Goal: Task Accomplishment & Management: Manage account settings

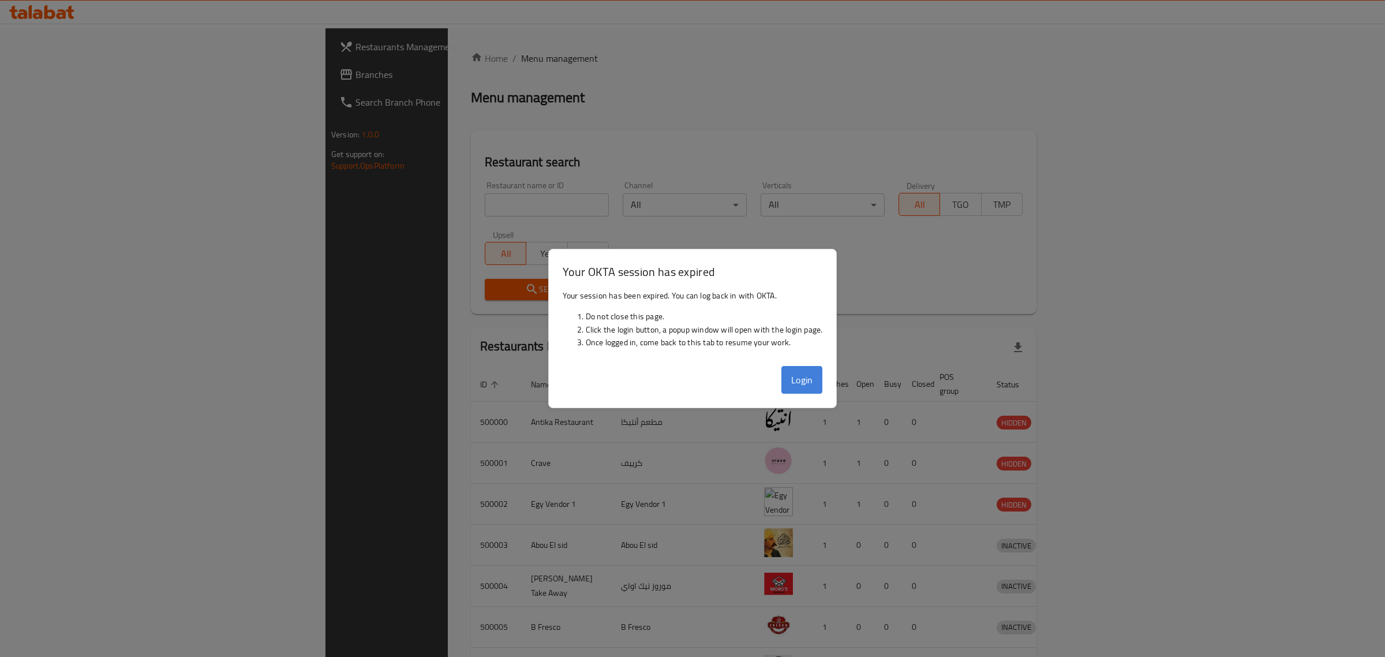
click at [795, 375] on button "Login" at bounding box center [802, 380] width 42 height 28
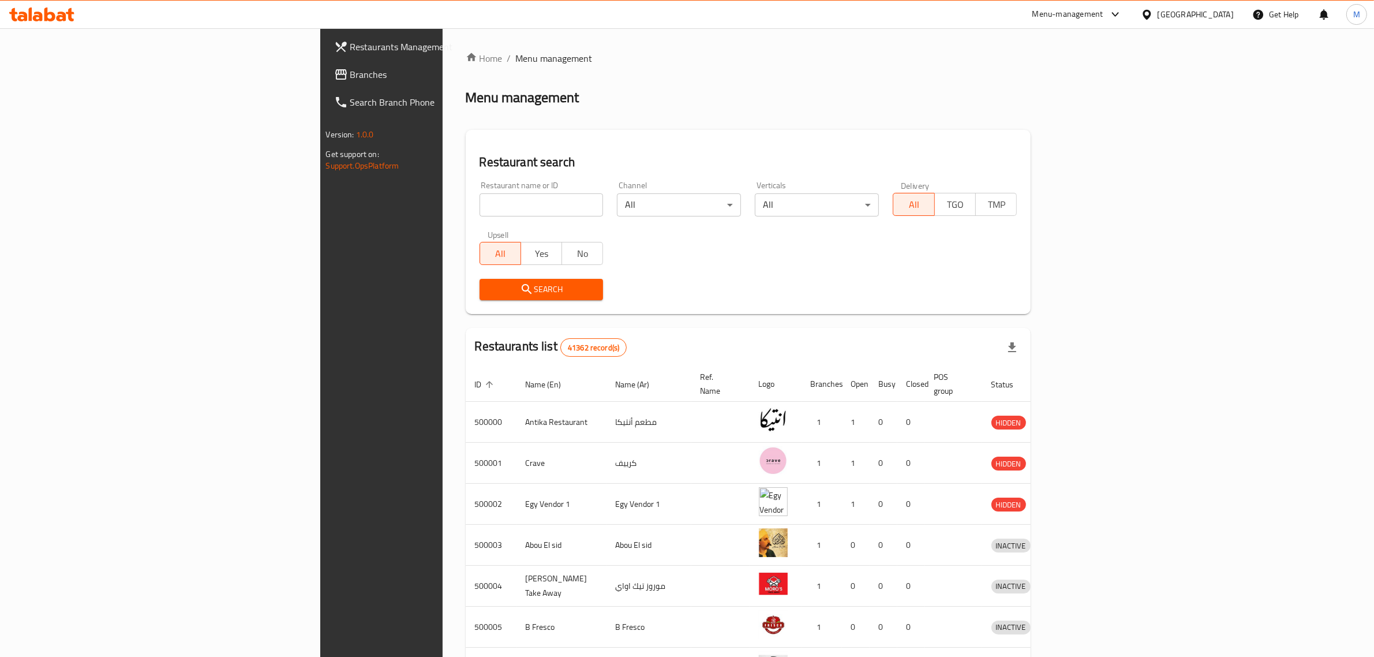
click at [325, 84] on link "Branches" at bounding box center [437, 75] width 225 height 28
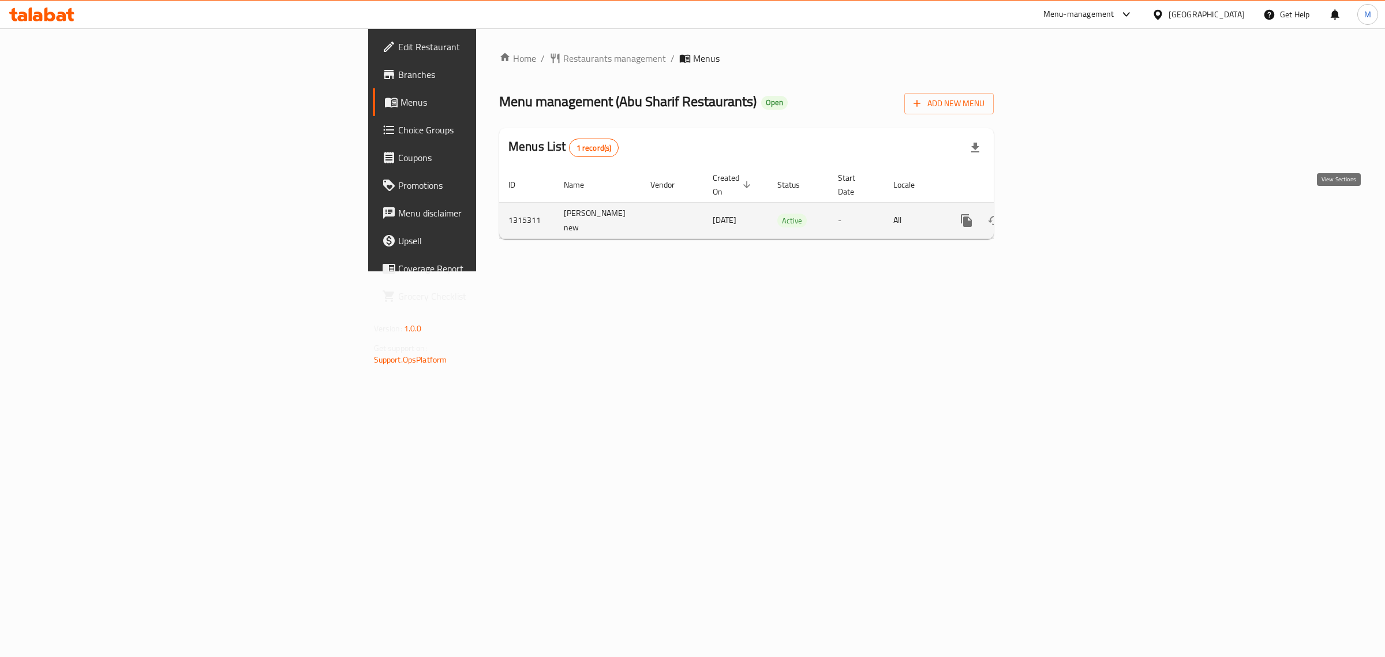
click at [1056, 213] on icon "enhanced table" at bounding box center [1050, 220] width 14 height 14
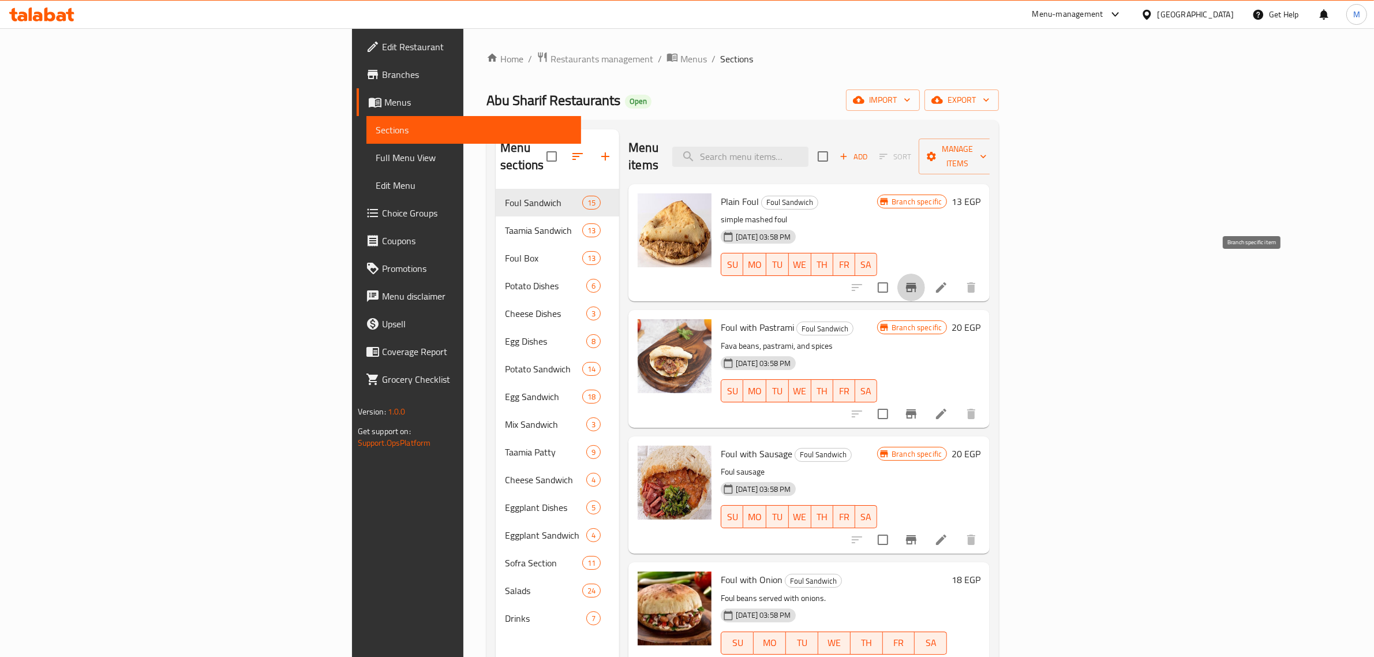
click at [925, 273] on button "Branch-specific-item" at bounding box center [911, 287] width 28 height 28
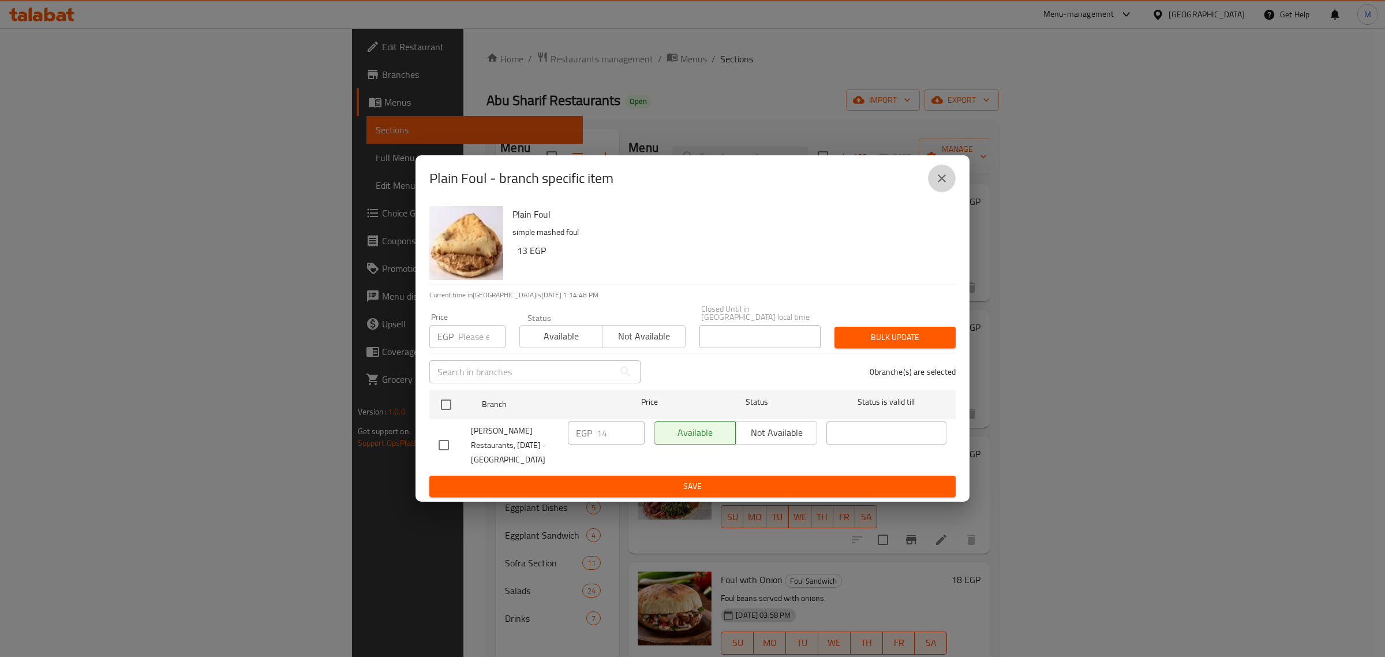
click at [946, 177] on icon "close" at bounding box center [942, 178] width 14 height 14
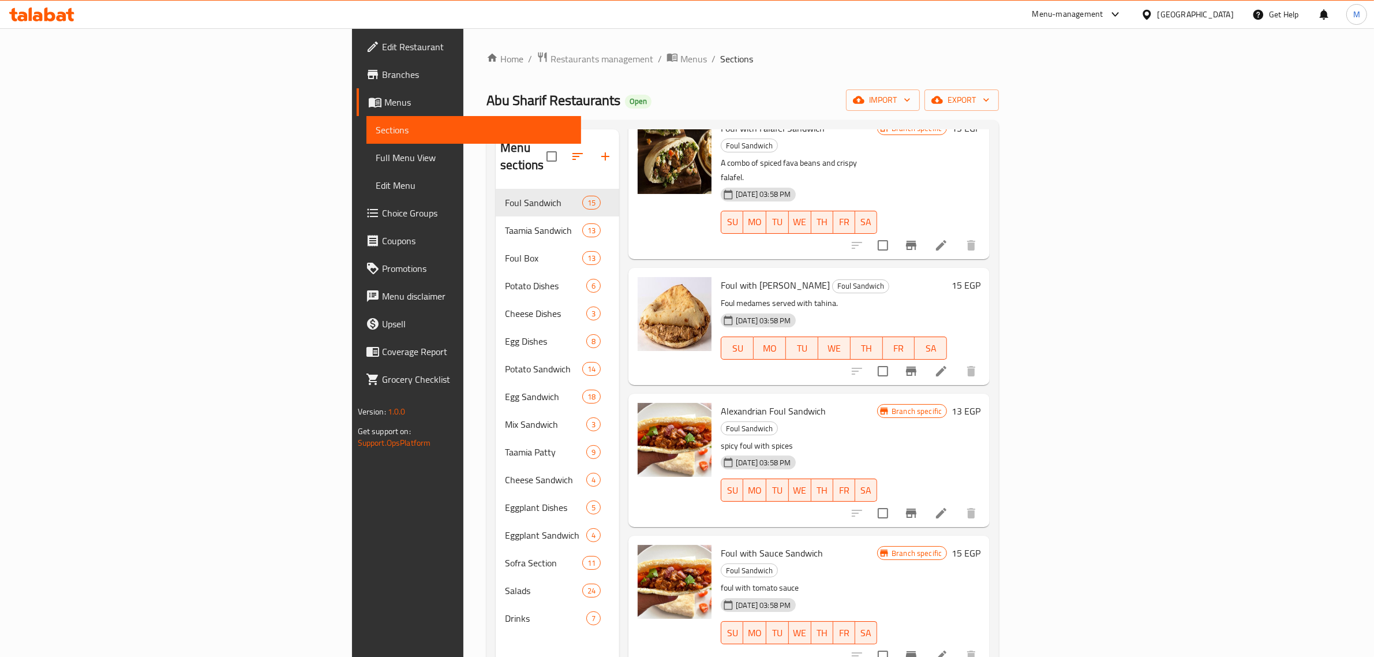
scroll to position [1261, 0]
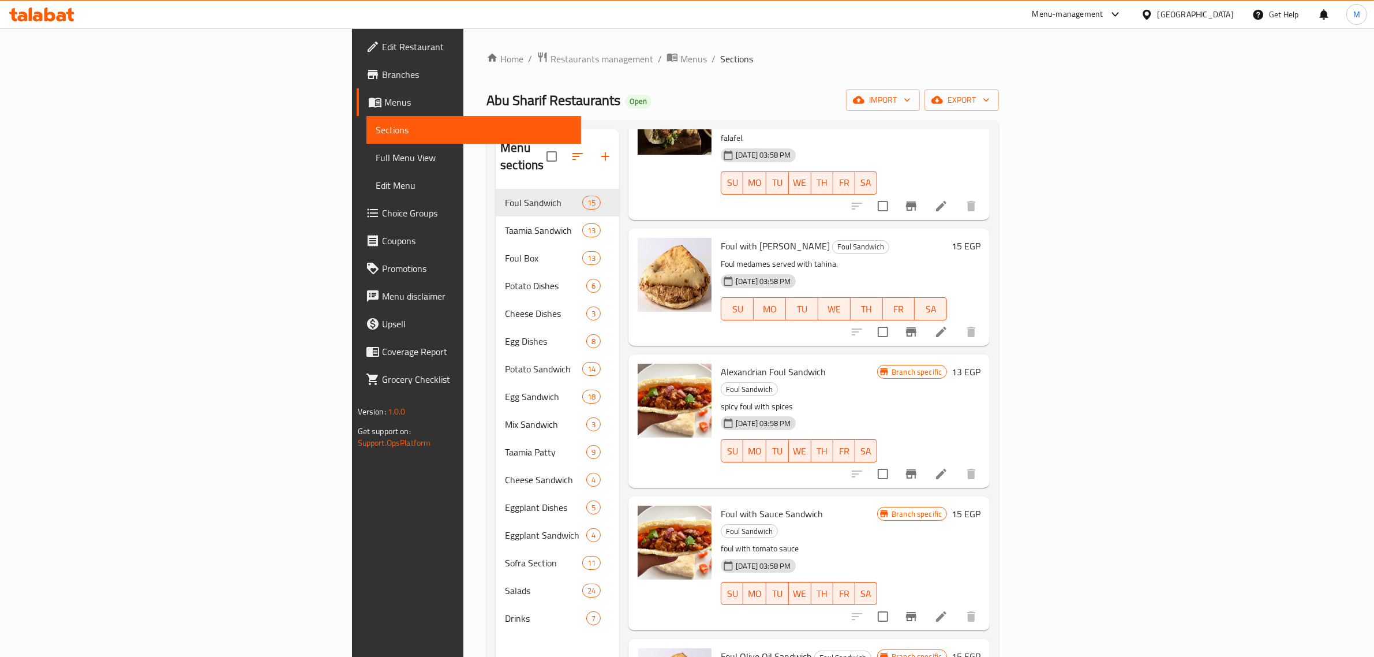
click at [877, 505] on h6 "Foul with Sauce Sandwich Foul Sandwich" at bounding box center [799, 521] width 156 height 32
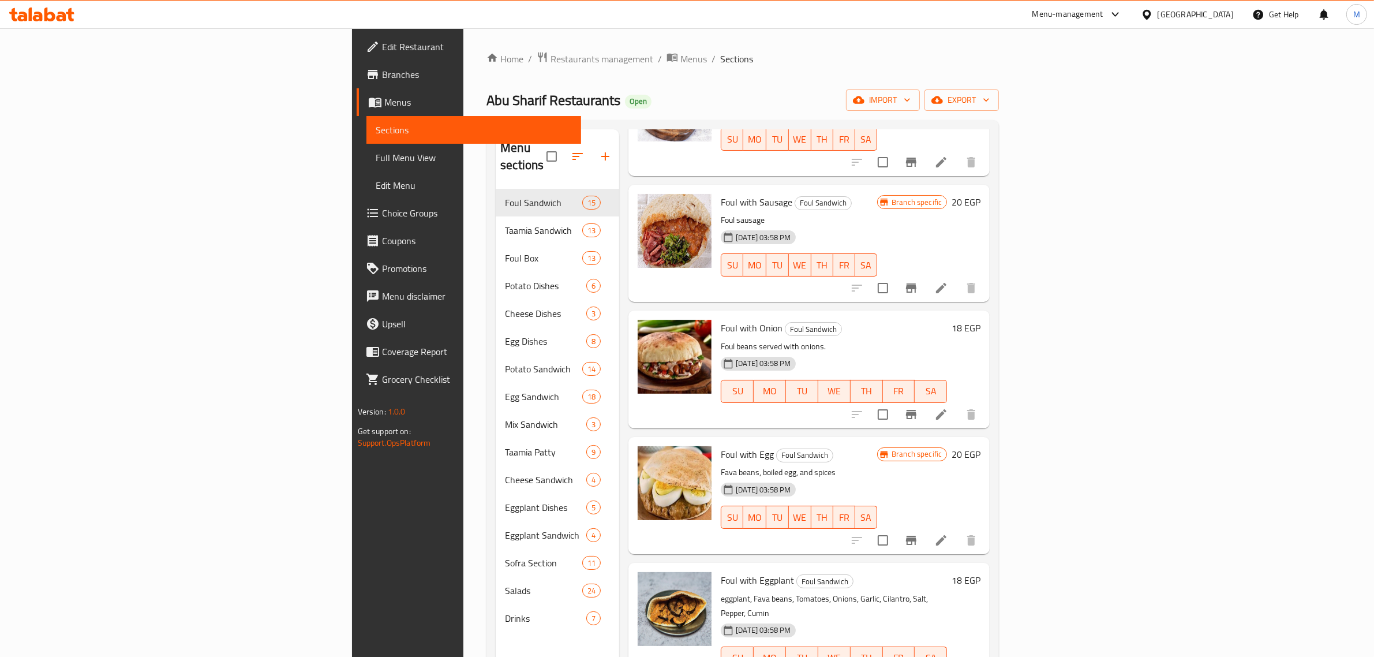
scroll to position [0, 0]
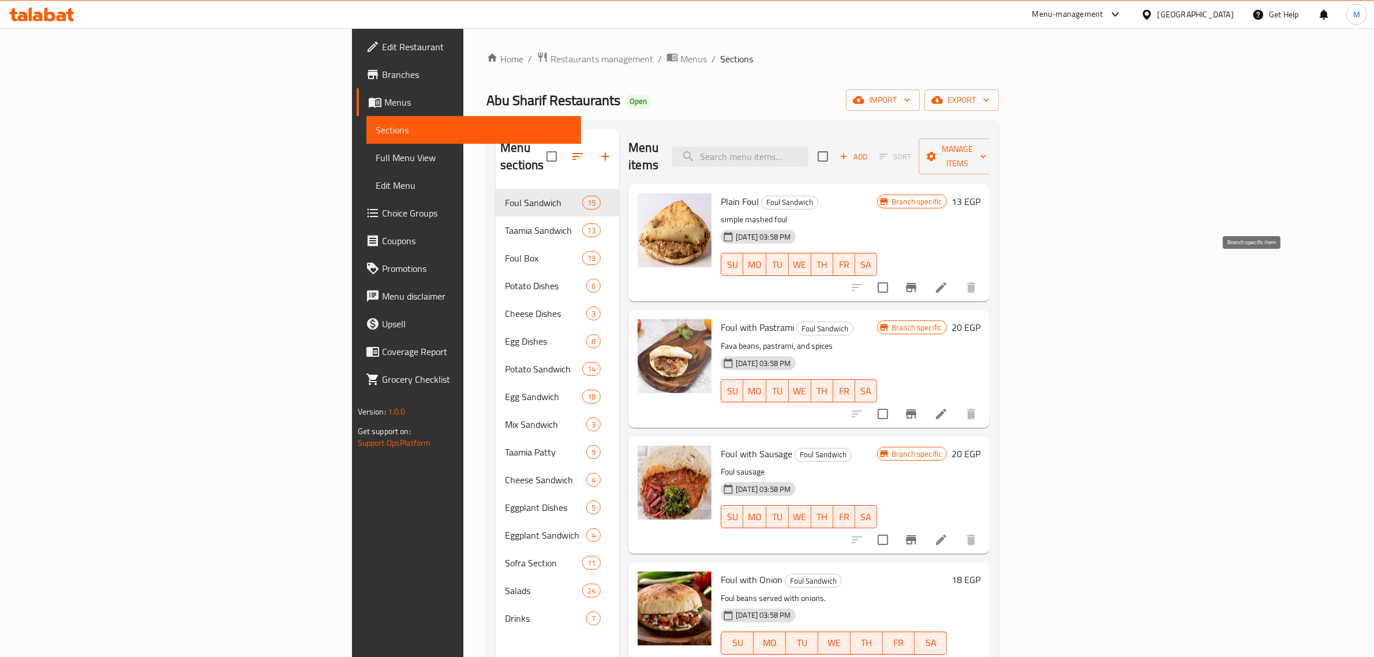
click at [916, 283] on icon "Branch-specific-item" at bounding box center [911, 287] width 10 height 9
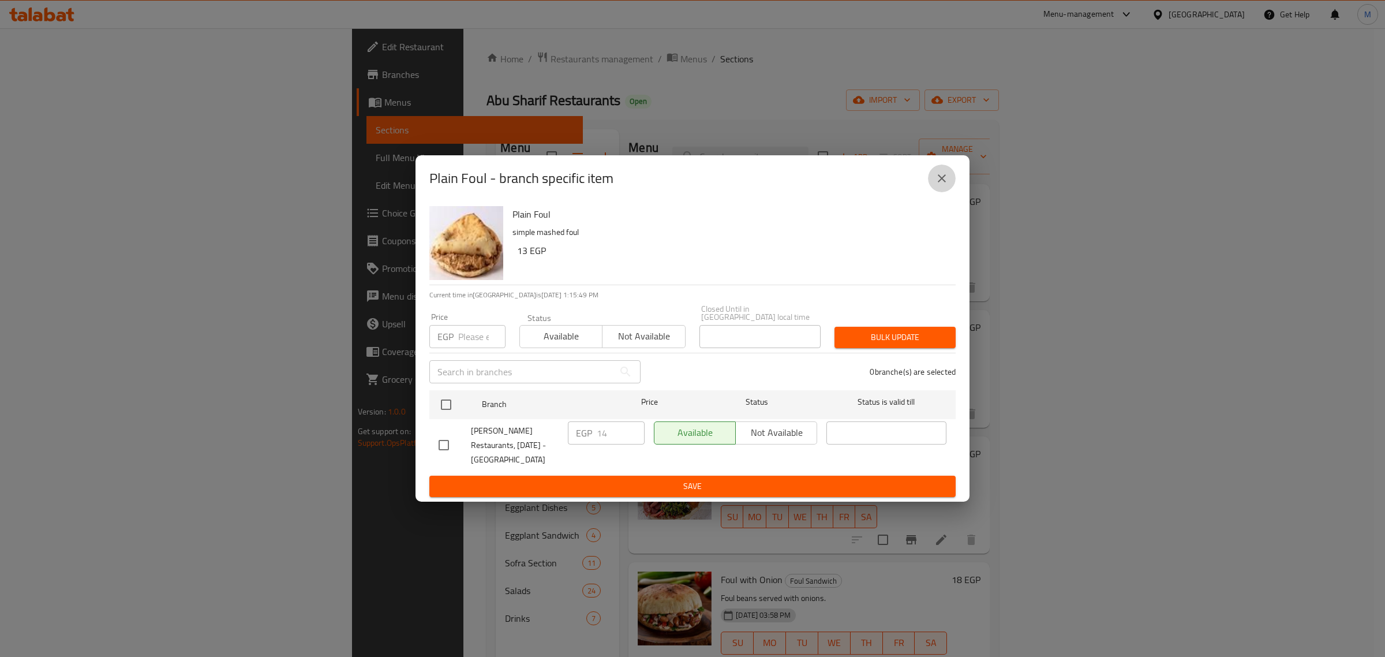
click at [940, 180] on icon "close" at bounding box center [942, 178] width 14 height 14
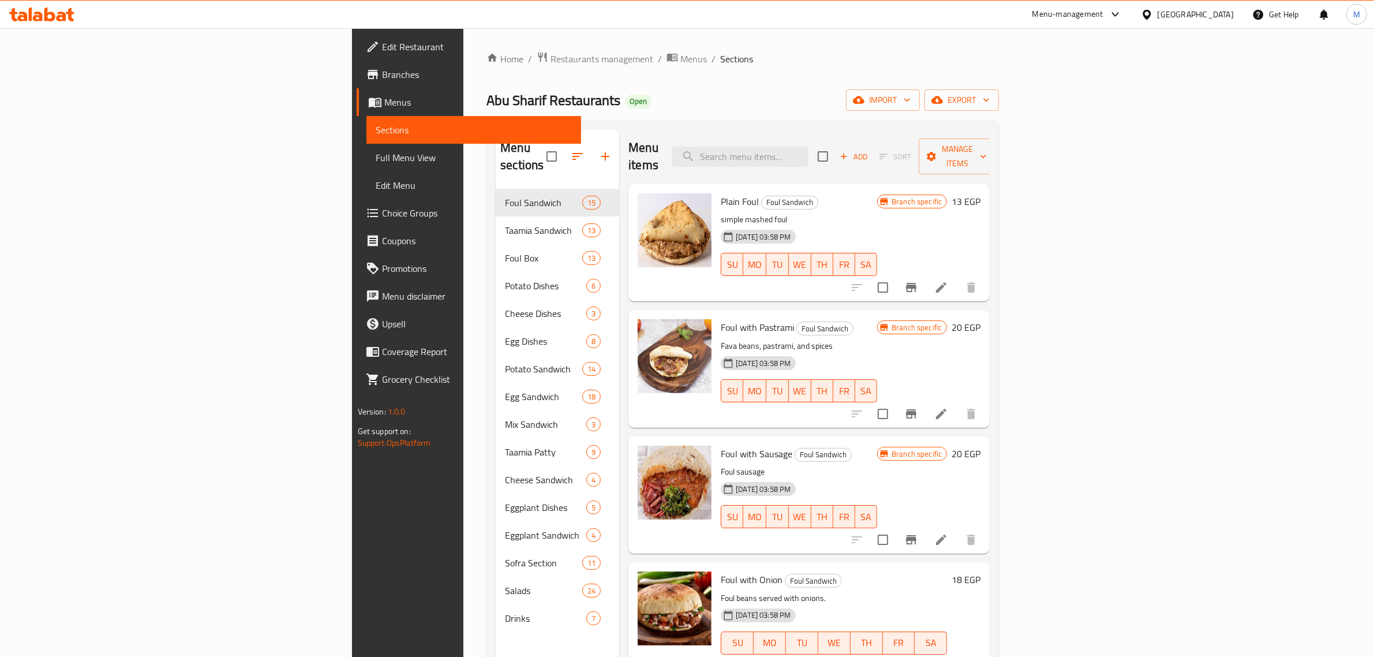
click at [877, 193] on h6 "Plain Foul Foul Sandwich" at bounding box center [799, 201] width 156 height 16
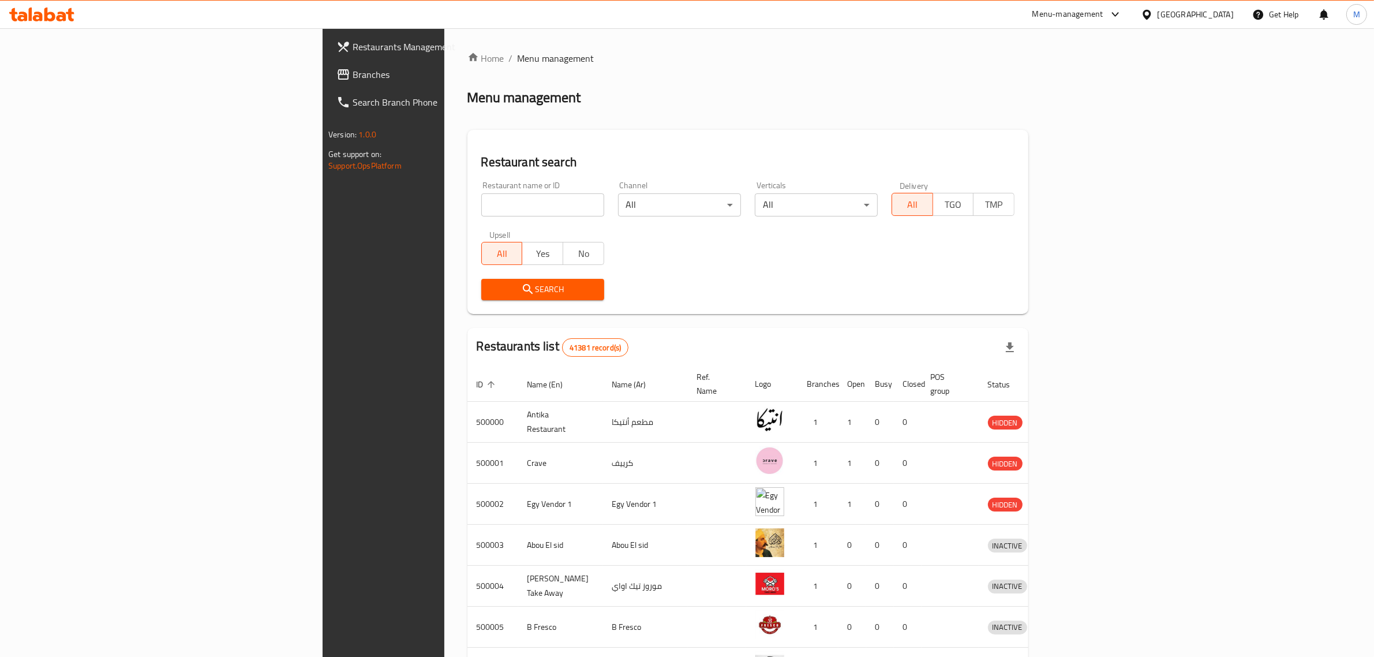
click at [1153, 15] on icon at bounding box center [1147, 15] width 12 height 12
click at [1081, 171] on div "Jordan" at bounding box center [1081, 168] width 23 height 13
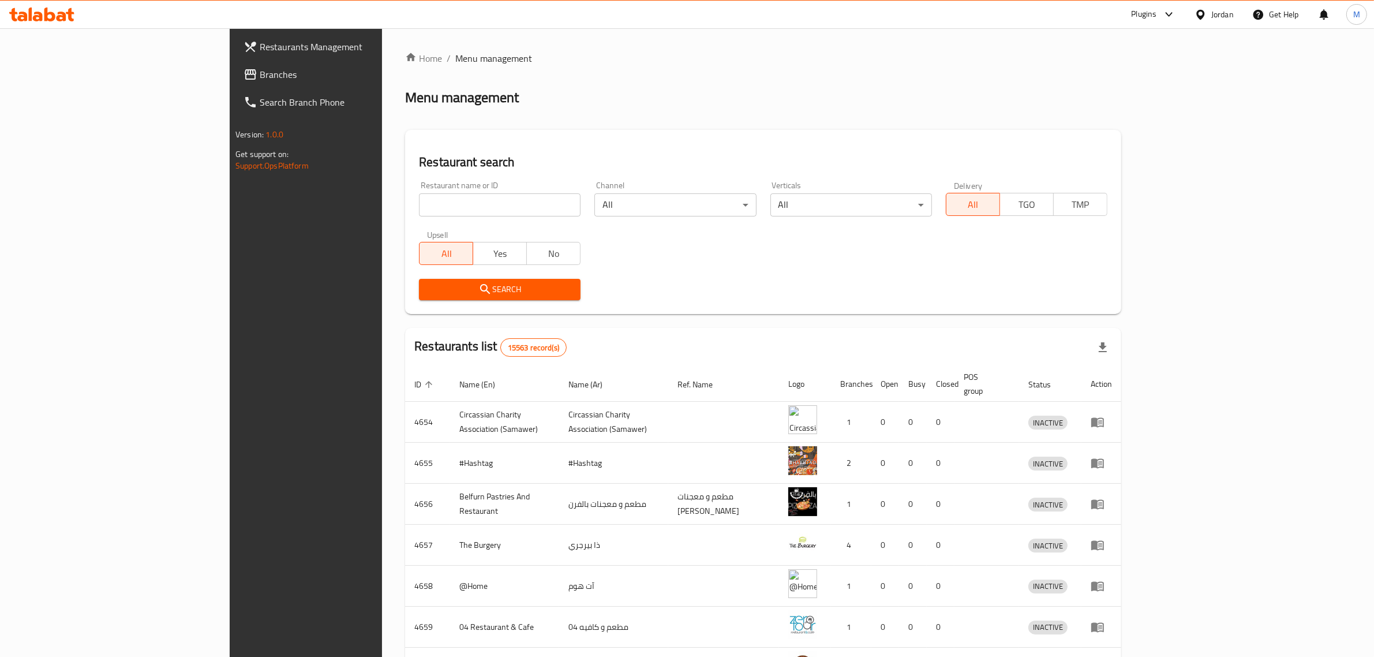
click at [432, 201] on input "search" at bounding box center [500, 204] width 162 height 23
paste input "681365"
type input "681365"
click button "Search" at bounding box center [500, 289] width 162 height 21
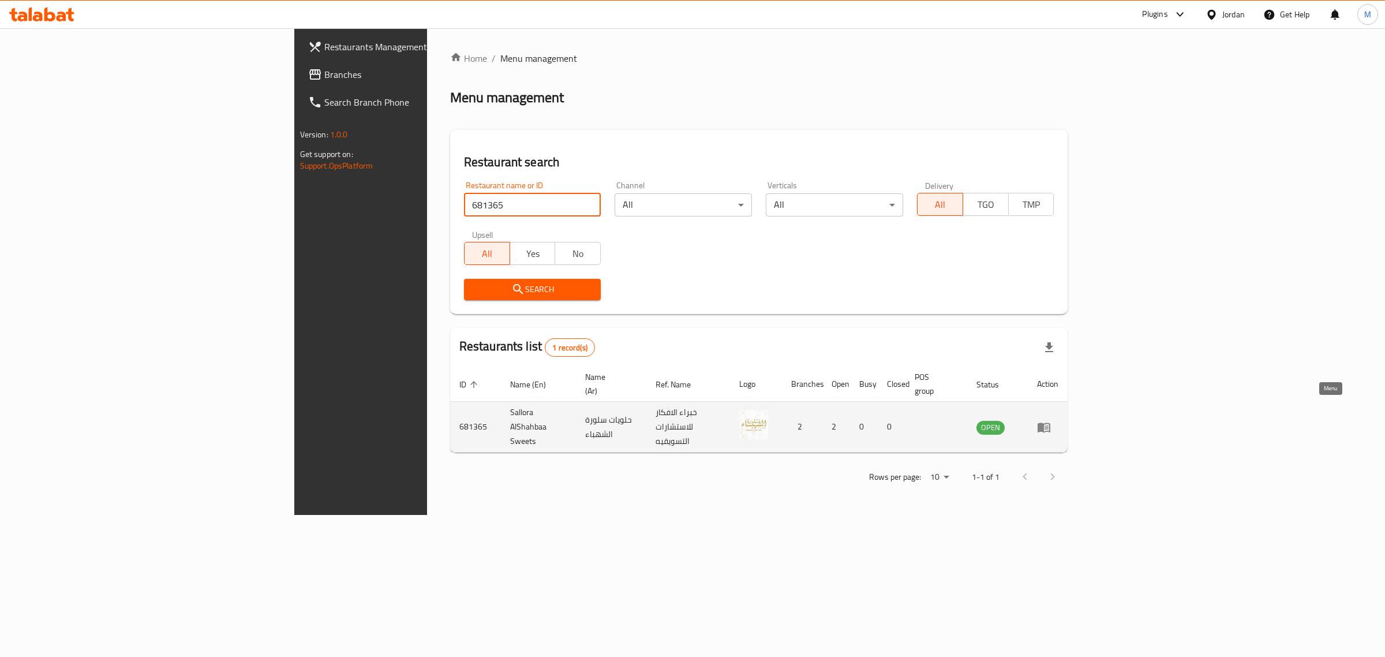
click at [1051, 420] on icon "enhanced table" at bounding box center [1044, 427] width 14 height 14
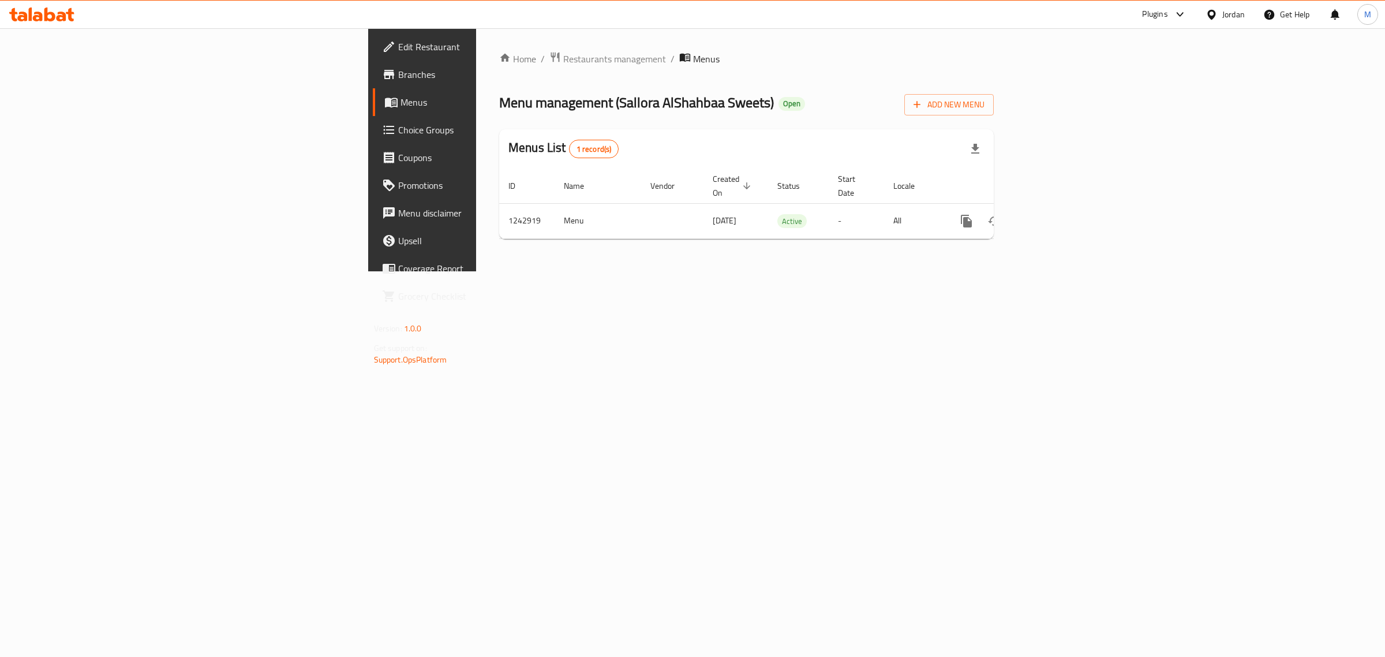
click at [398, 77] on span "Branches" at bounding box center [494, 75] width 192 height 14
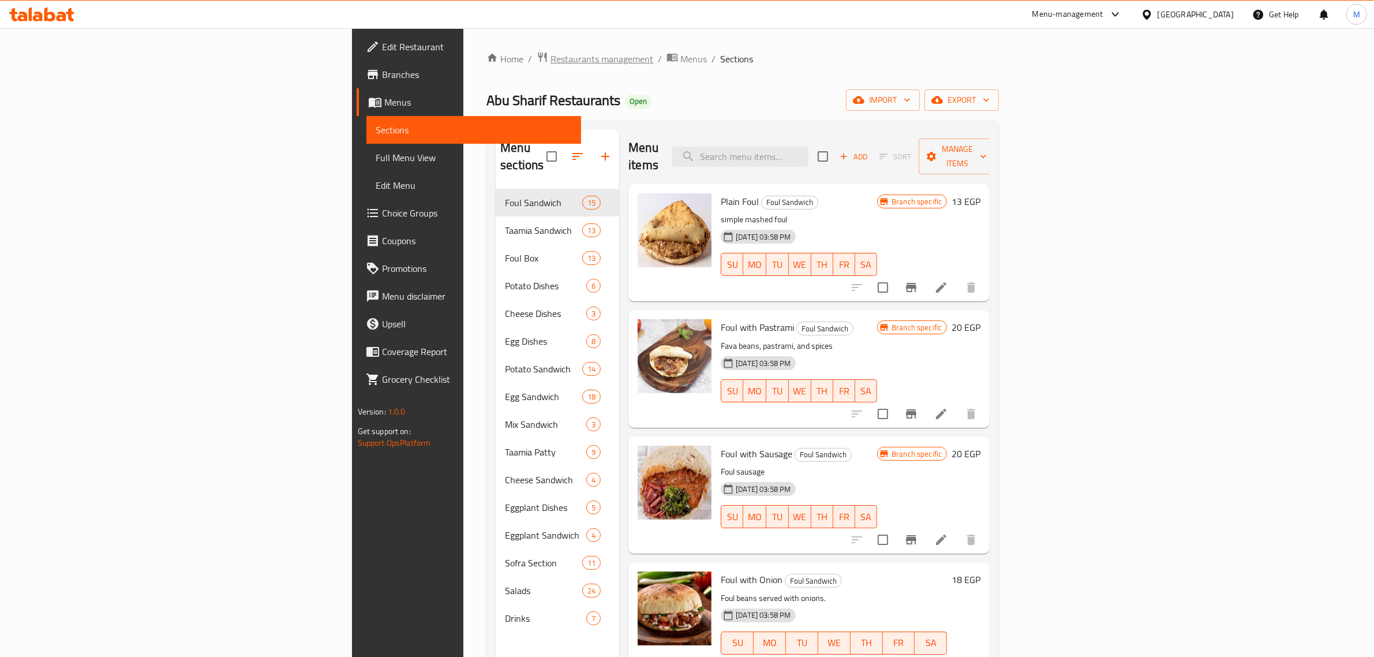
click at [550, 59] on span "Restaurants management" at bounding box center [601, 59] width 103 height 14
